Goal: Browse casually: Explore the website without a specific task or goal

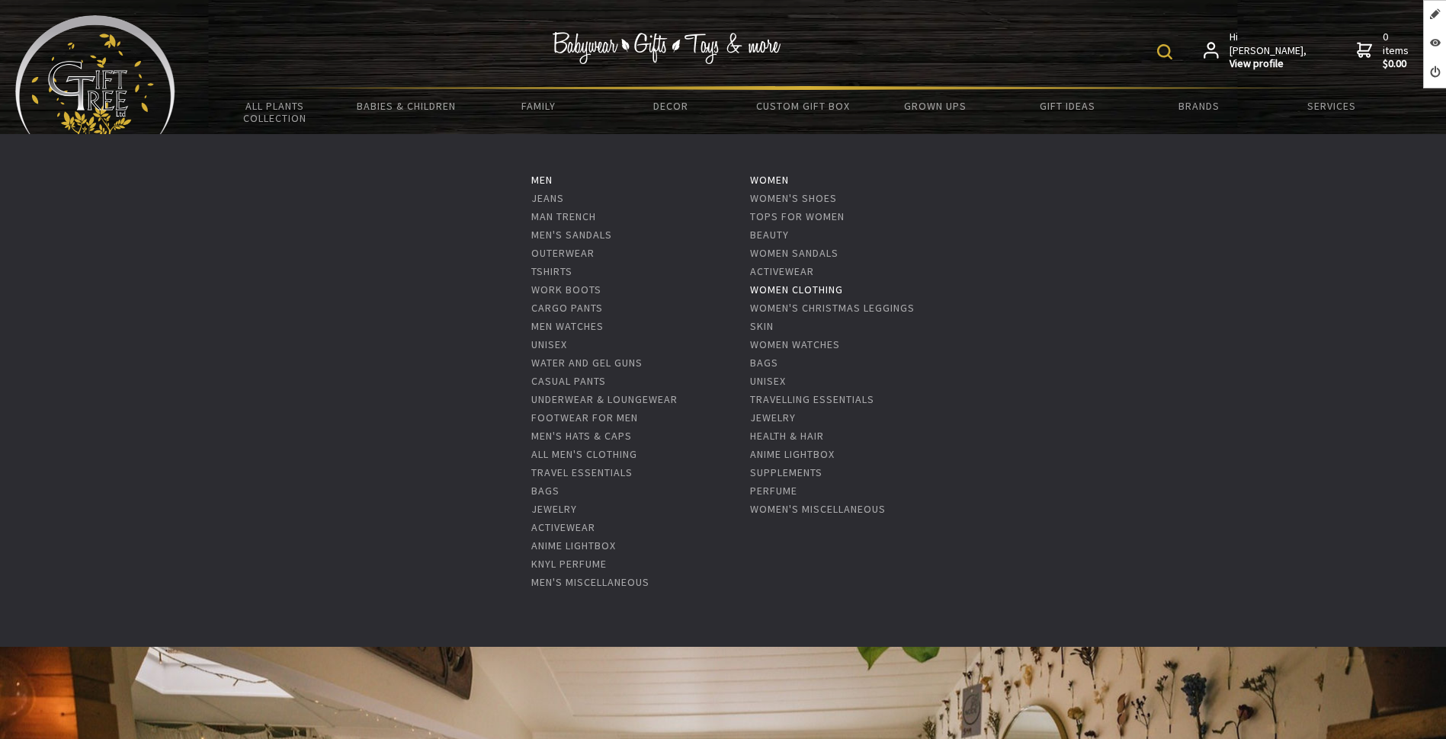
click at [793, 288] on link "Women Clothing" at bounding box center [796, 290] width 93 height 14
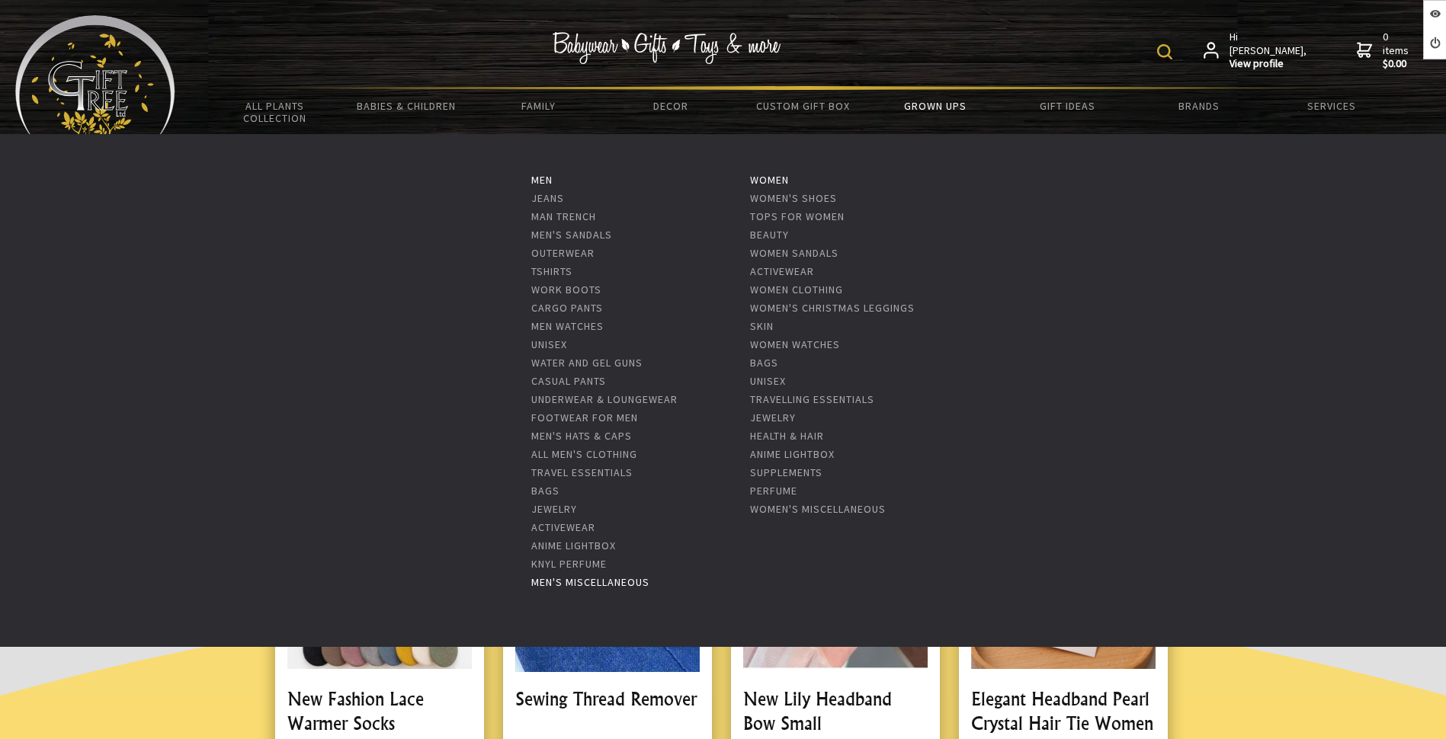
click at [590, 579] on link "Men's Miscellaneous" at bounding box center [590, 582] width 118 height 14
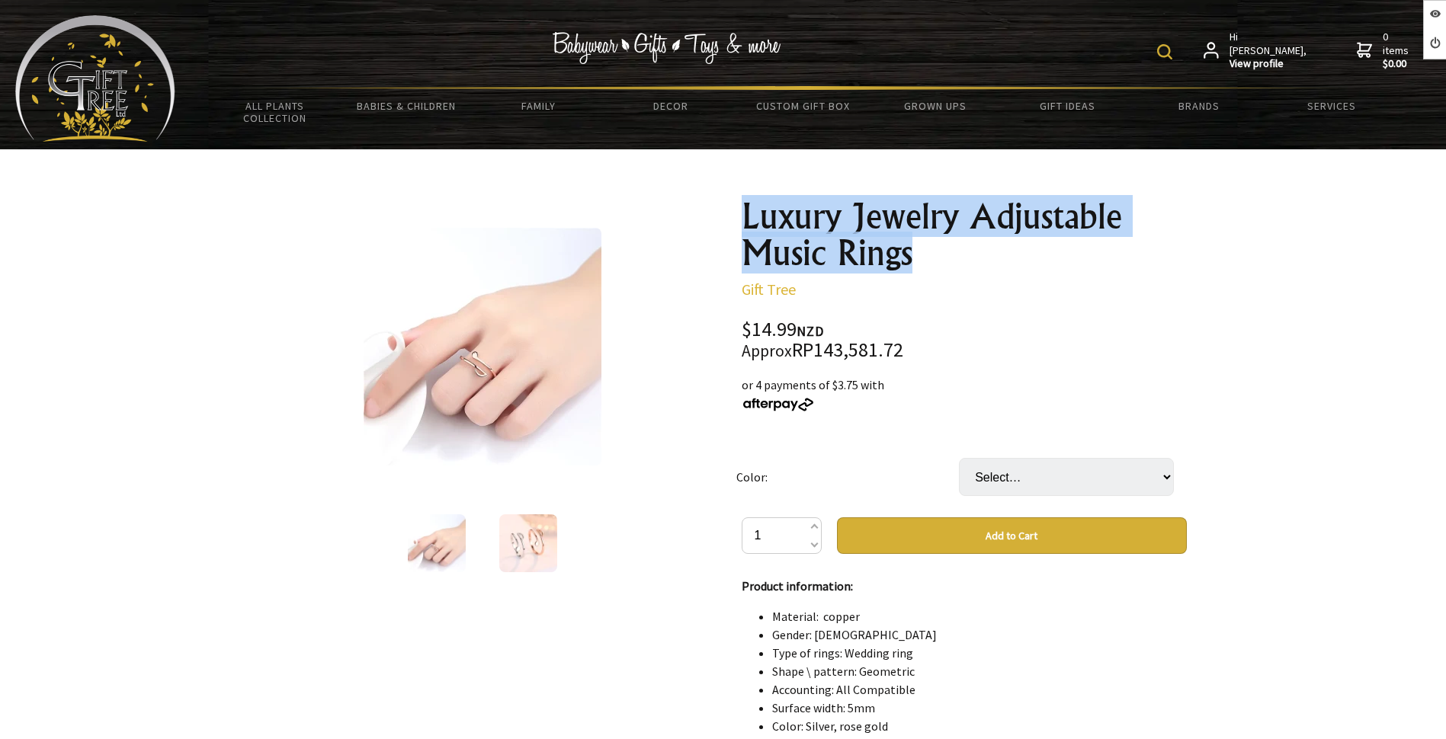
drag, startPoint x: 902, startPoint y: 259, endPoint x: 747, endPoint y: 220, distance: 160.3
click at [747, 220] on h1 "Luxury Jewelry Adjustable Music Rings" at bounding box center [964, 234] width 445 height 73
copy h1 "Luxury Jewelry Adjustable Music Rings"
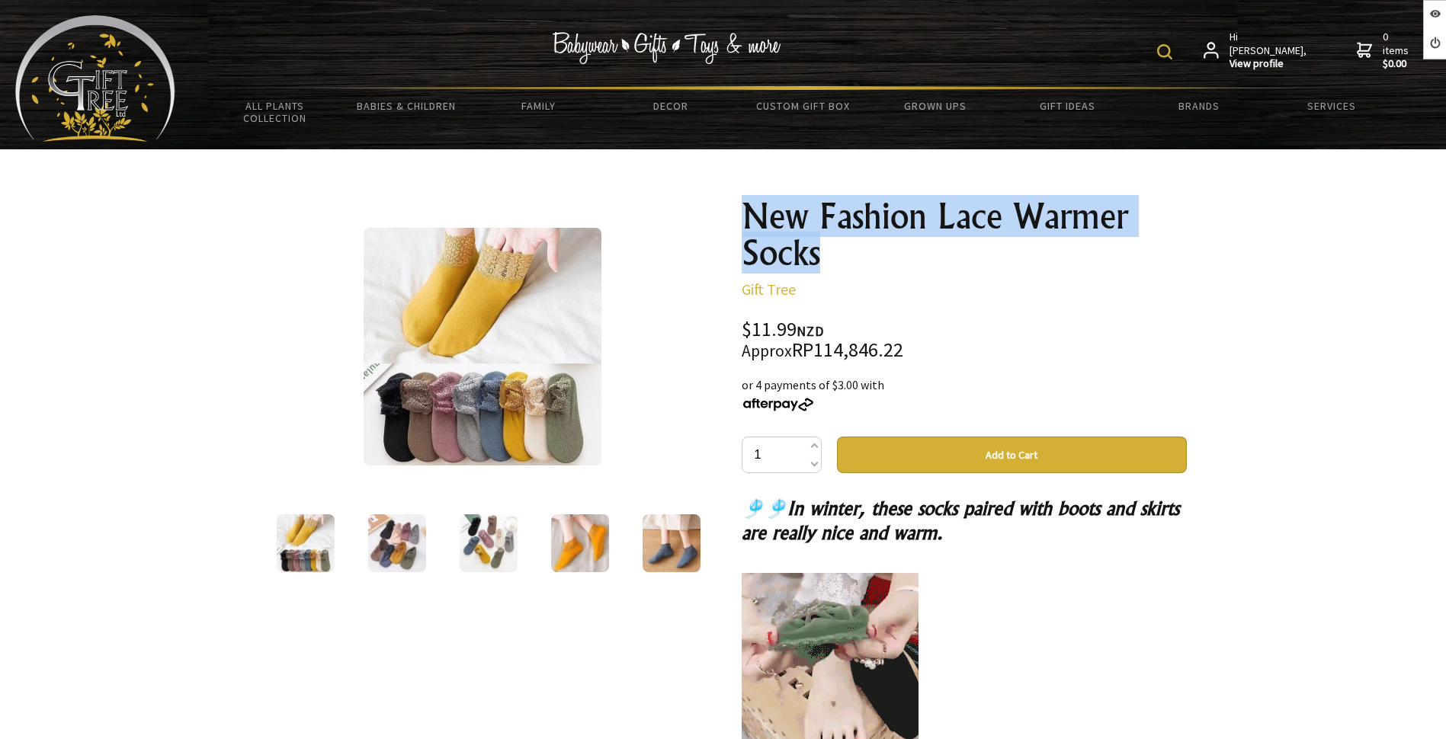
drag, startPoint x: 806, startPoint y: 258, endPoint x: 748, endPoint y: 219, distance: 69.3
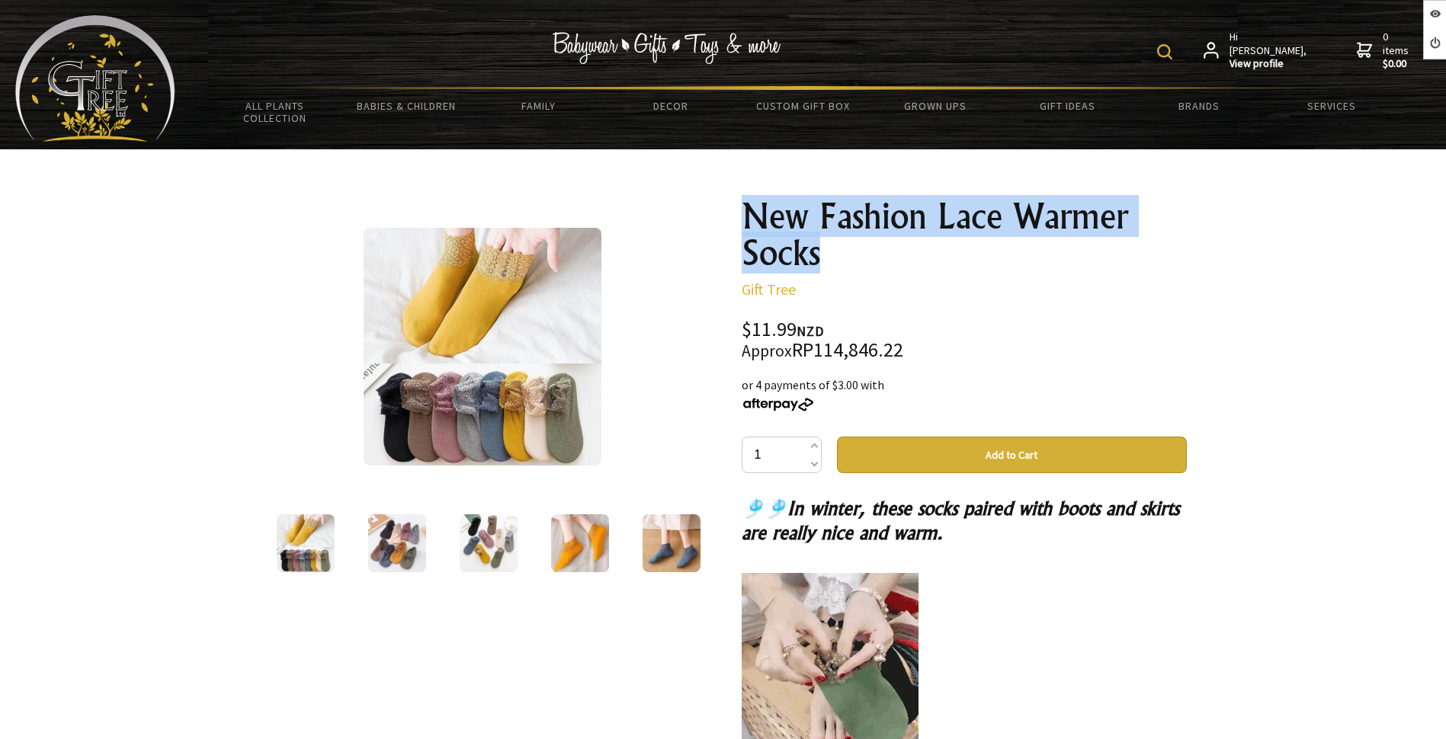
click at [748, 219] on h1 "New Fashion Lace Warmer Socks" at bounding box center [964, 234] width 445 height 73
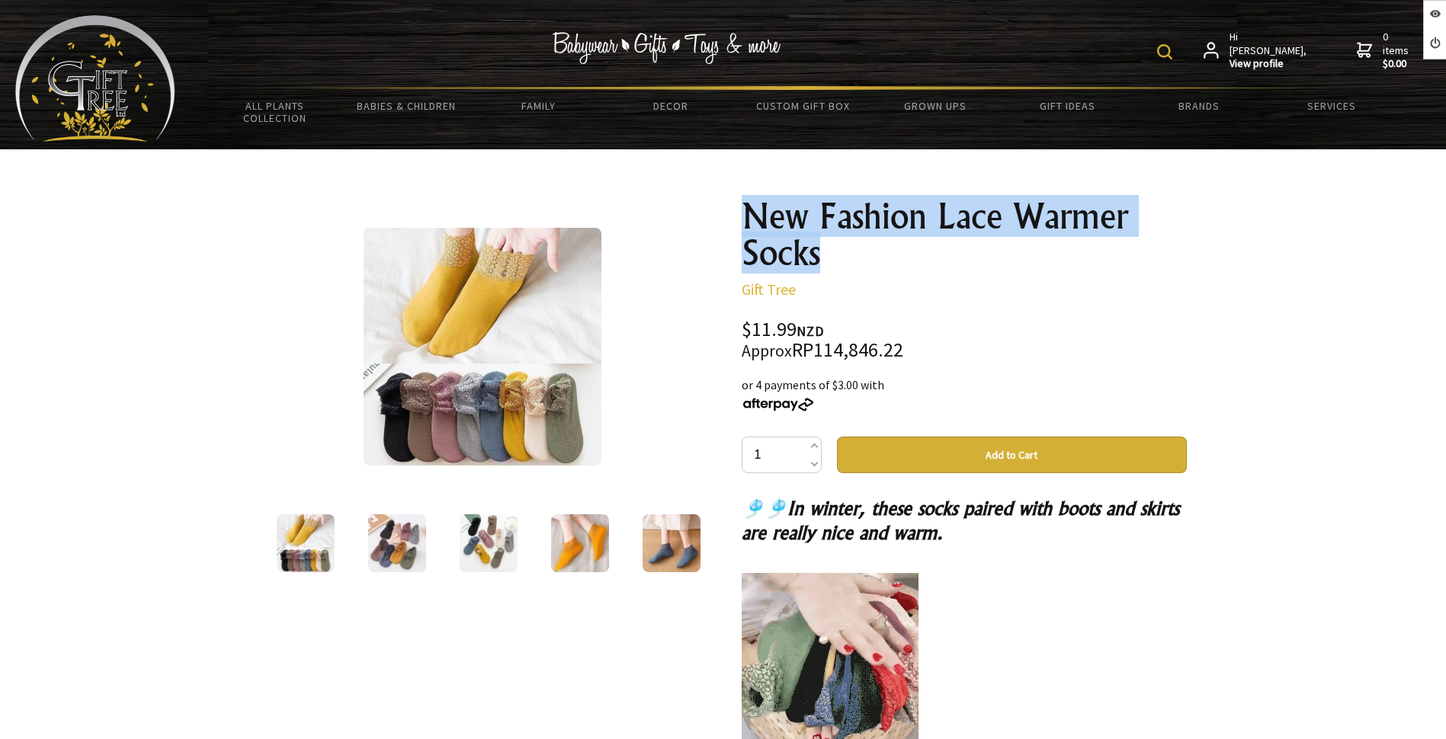
copy h1 "New Fashion Lace Warmer Socks"
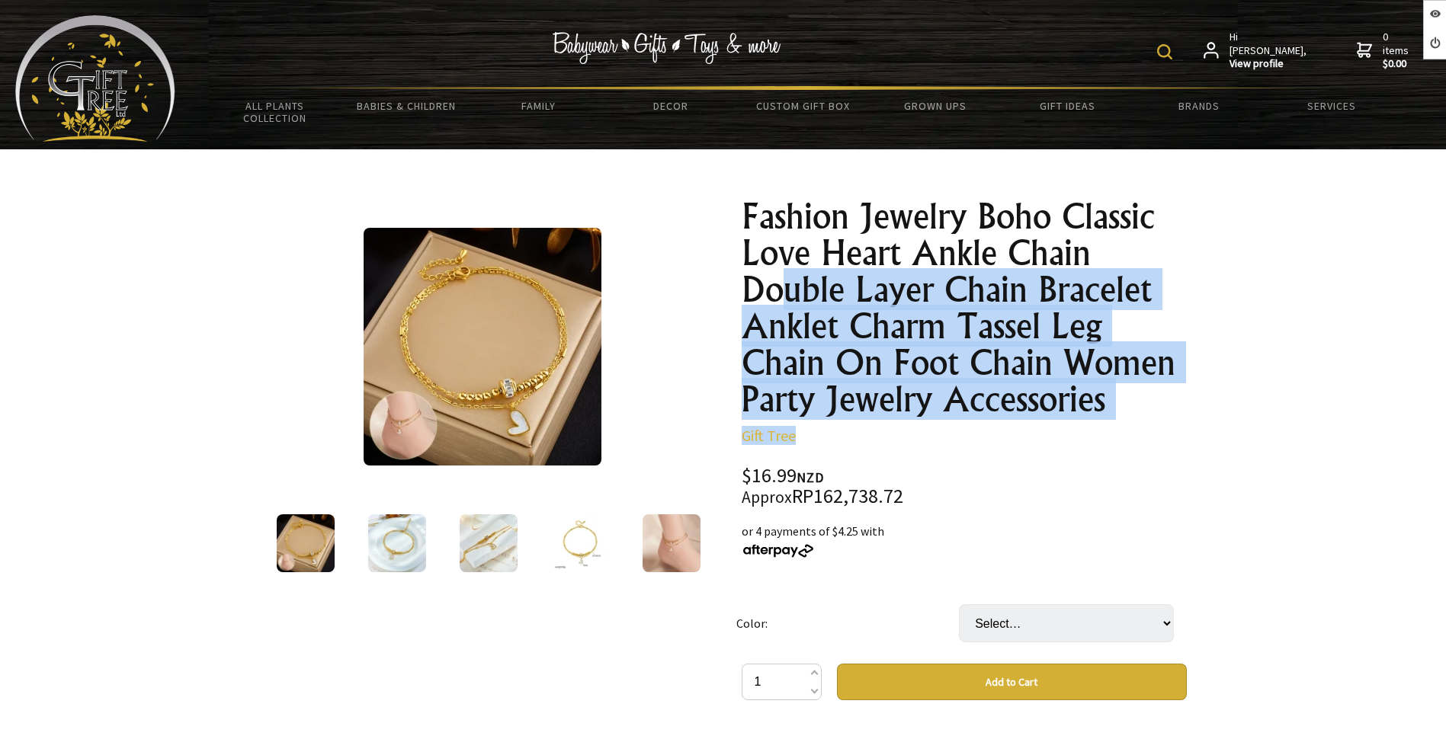
drag, startPoint x: 1077, startPoint y: 401, endPoint x: 784, endPoint y: 275, distance: 318.5
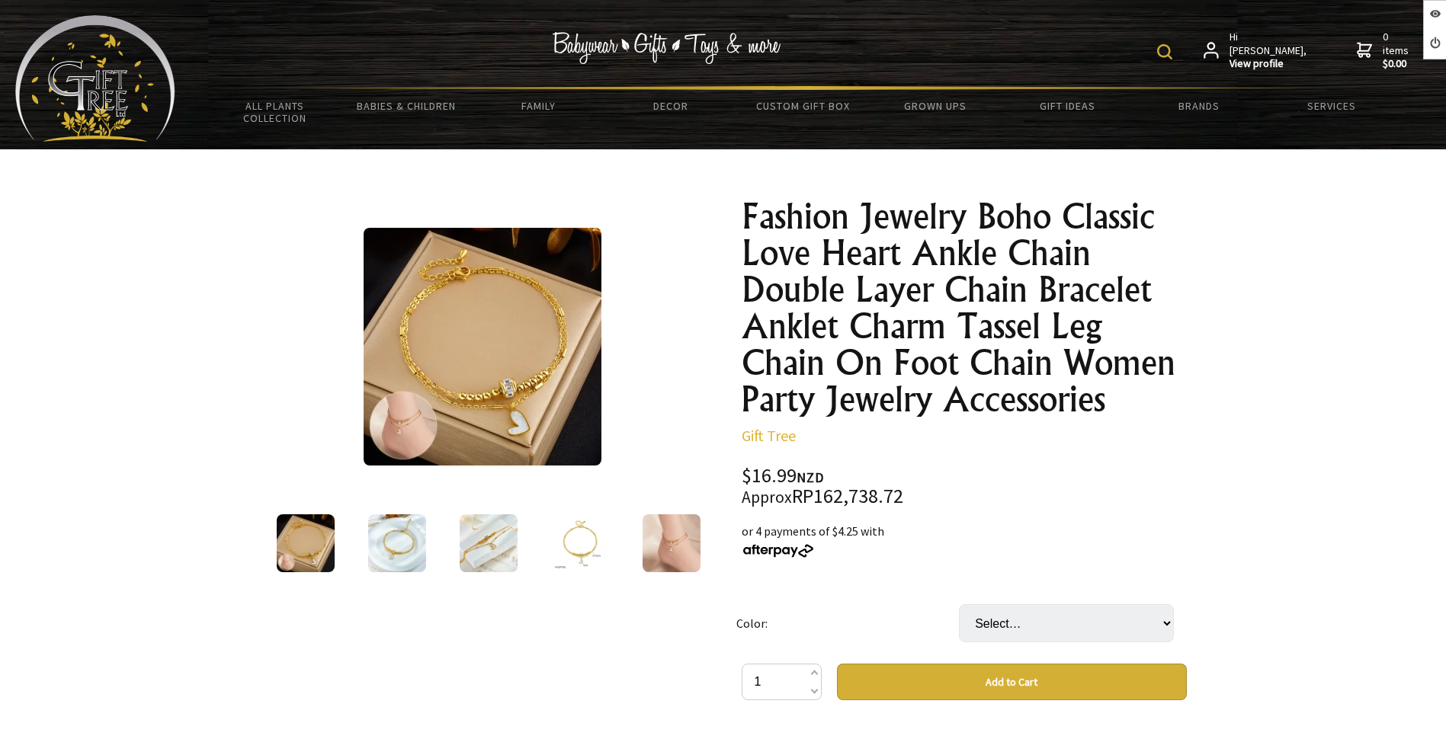
drag, startPoint x: 784, startPoint y: 275, endPoint x: 745, endPoint y: 296, distance: 44.3
click at [745, 296] on h1 "Fashion Jewelry Boho Classic Love Heart Ankle Chain Double Layer Chain Bracelet…" at bounding box center [964, 307] width 445 height 219
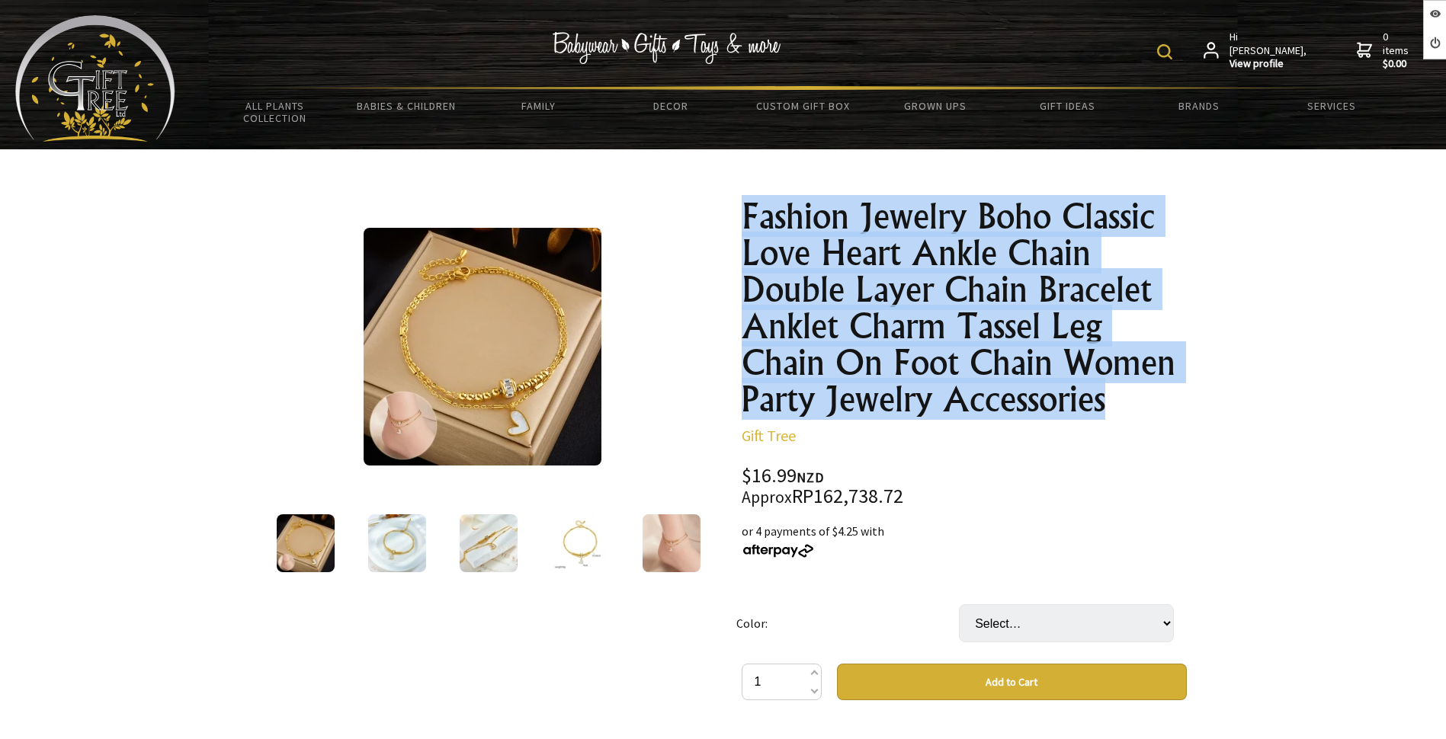
drag, startPoint x: 745, startPoint y: 203, endPoint x: 1122, endPoint y: 391, distance: 421.3
click at [1122, 391] on h1 "Fashion Jewelry Boho Classic Love Heart Ankle Chain Double Layer Chain Bracelet…" at bounding box center [964, 307] width 445 height 219
copy h1 "Fashion Jewelry Boho Classic Love Heart Ankle Chain Double Layer Chain Bracelet…"
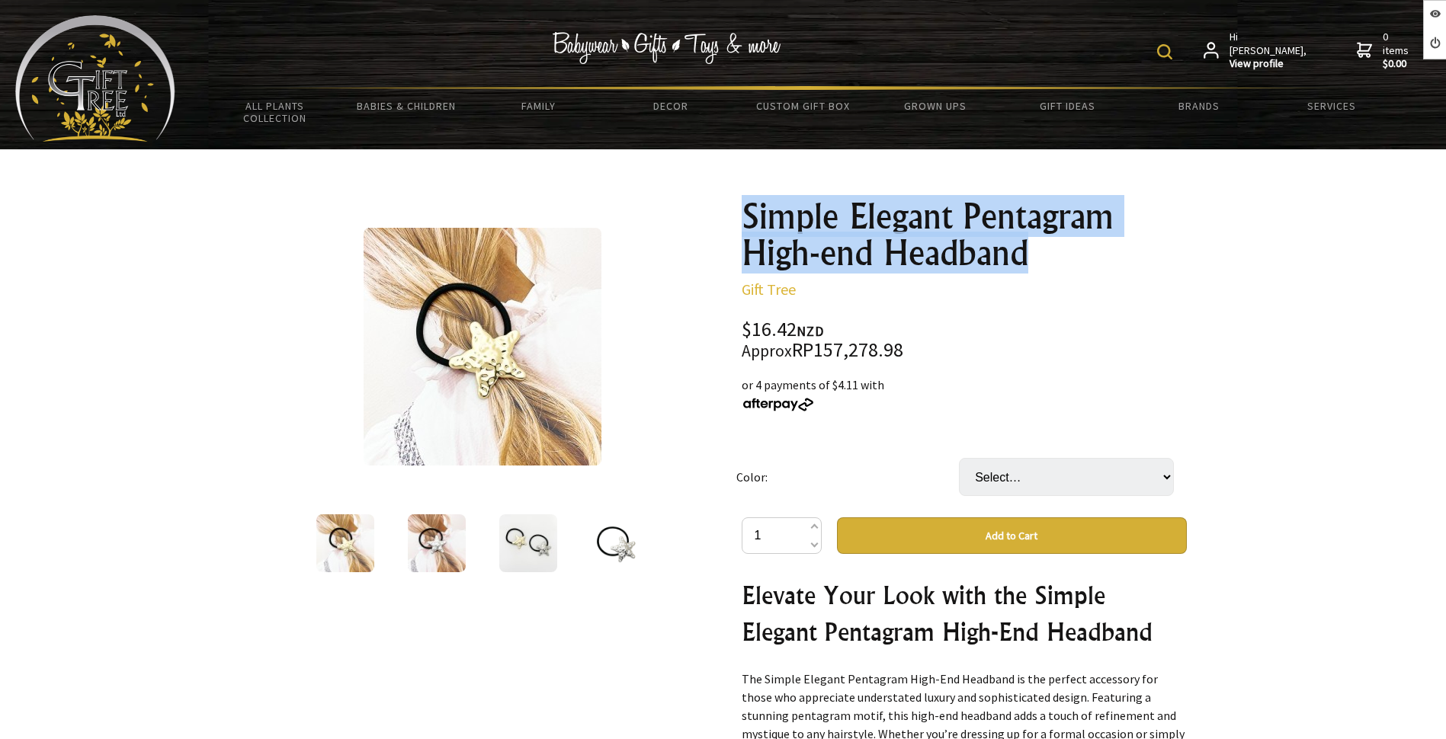
drag, startPoint x: 1023, startPoint y: 257, endPoint x: 742, endPoint y: 213, distance: 283.9
click at [742, 213] on h1 "Simple Elegant Pentagram High-end Headband" at bounding box center [964, 234] width 445 height 73
copy h1 "Simple Elegant Pentagram High-end Headband"
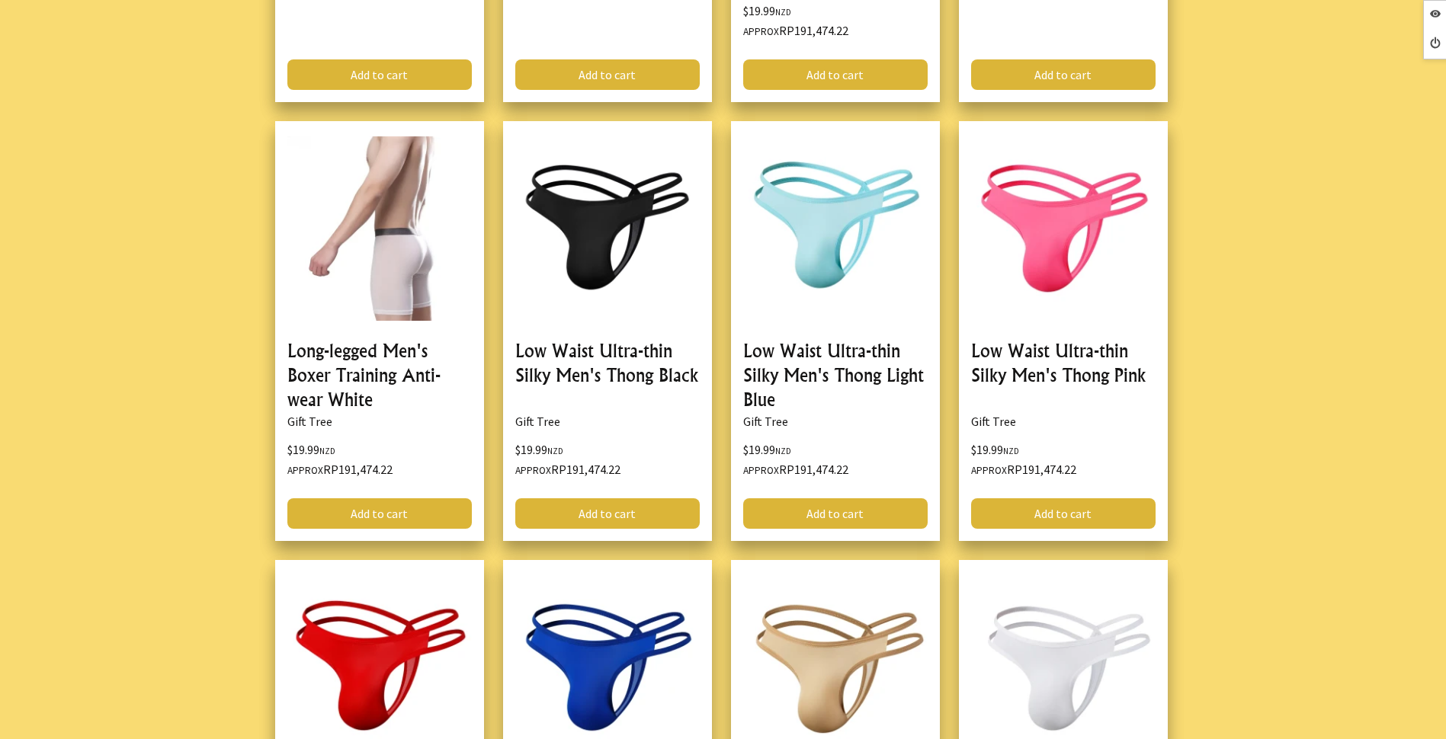
scroll to position [2820, 0]
